Goal: Check status: Check status

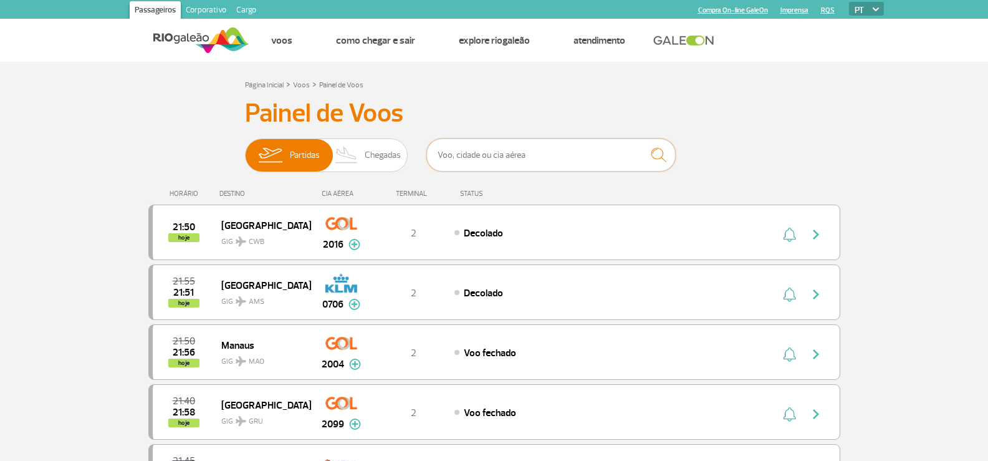
click at [480, 162] on input "text" at bounding box center [550, 154] width 249 height 33
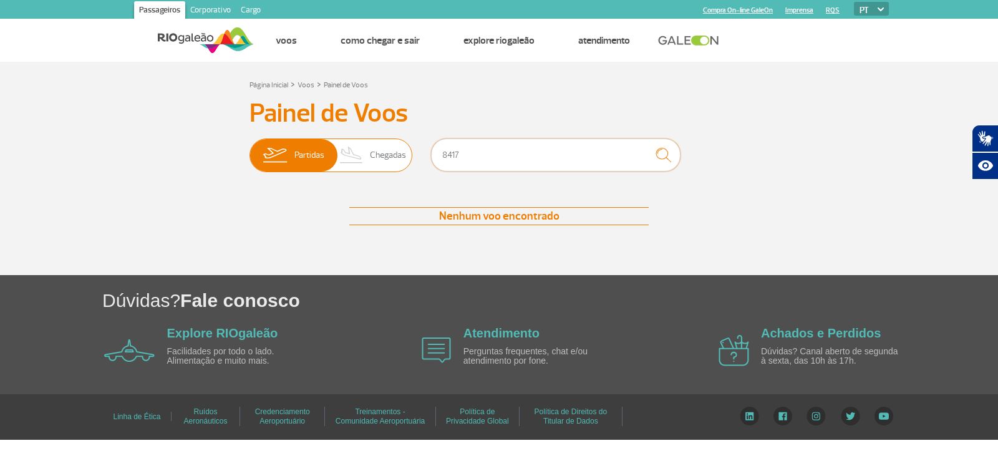
type input "8417"
click at [395, 154] on span "Chegadas" at bounding box center [388, 155] width 36 height 32
click at [249, 149] on input "Partidas Chegadas" at bounding box center [249, 149] width 0 height 0
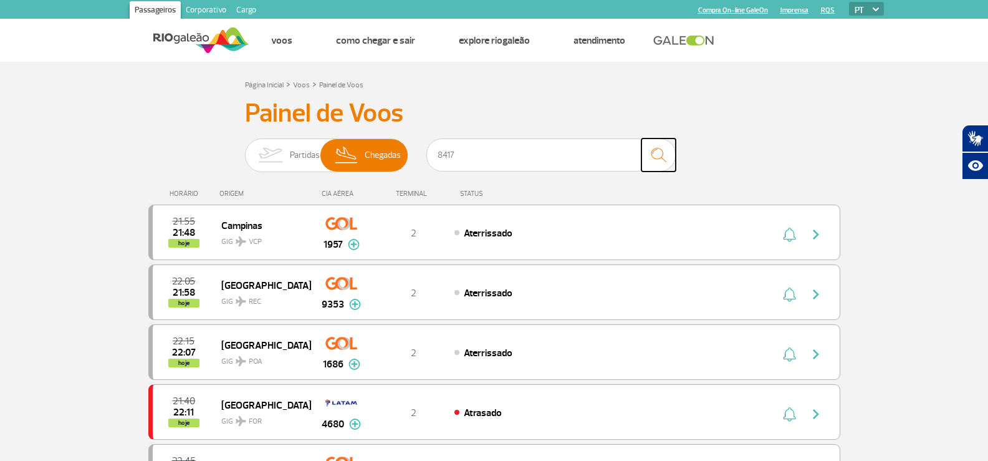
click at [660, 158] on img "submit" at bounding box center [658, 155] width 27 height 26
click at [505, 155] on input "8417" at bounding box center [550, 154] width 249 height 33
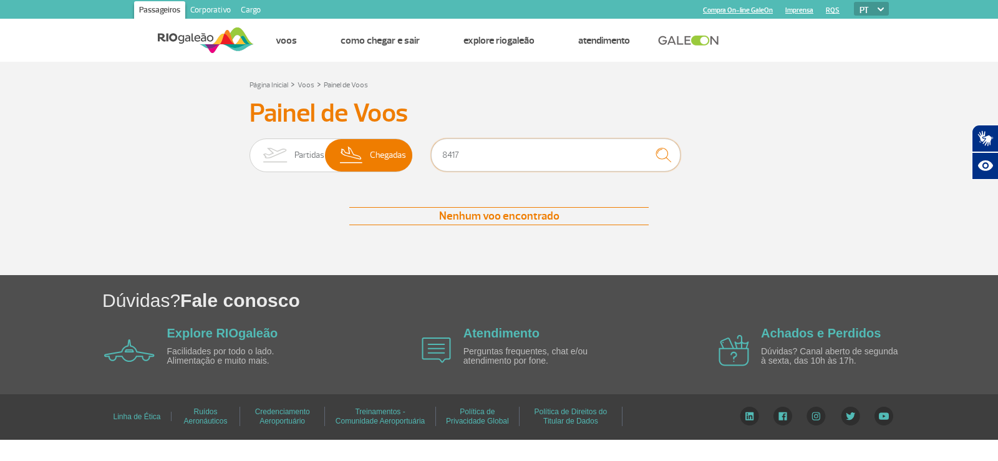
click at [494, 151] on input "8417" at bounding box center [555, 154] width 249 height 33
drag, startPoint x: 494, startPoint y: 151, endPoint x: 421, endPoint y: 156, distance: 73.1
click at [421, 156] on div "Partidas Chegadas 8417" at bounding box center [498, 156] width 499 height 37
type input "8"
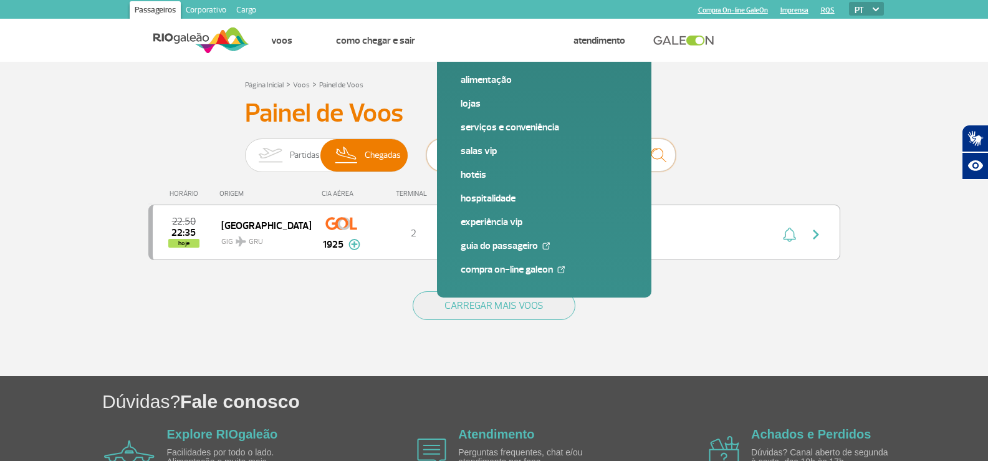
type input "1925"
